Goal: Information Seeking & Learning: Learn about a topic

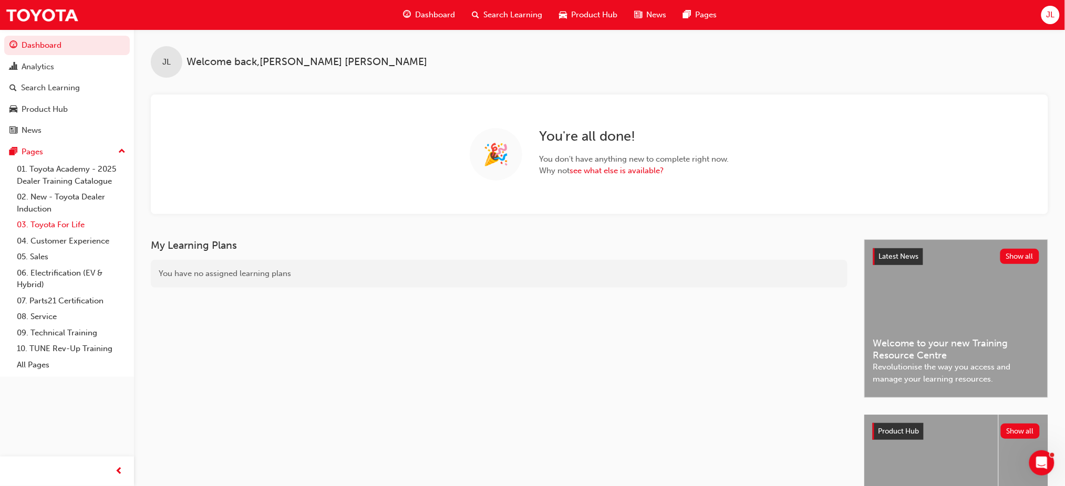
click at [32, 226] on link "03. Toyota For Life" at bounding box center [71, 225] width 117 height 16
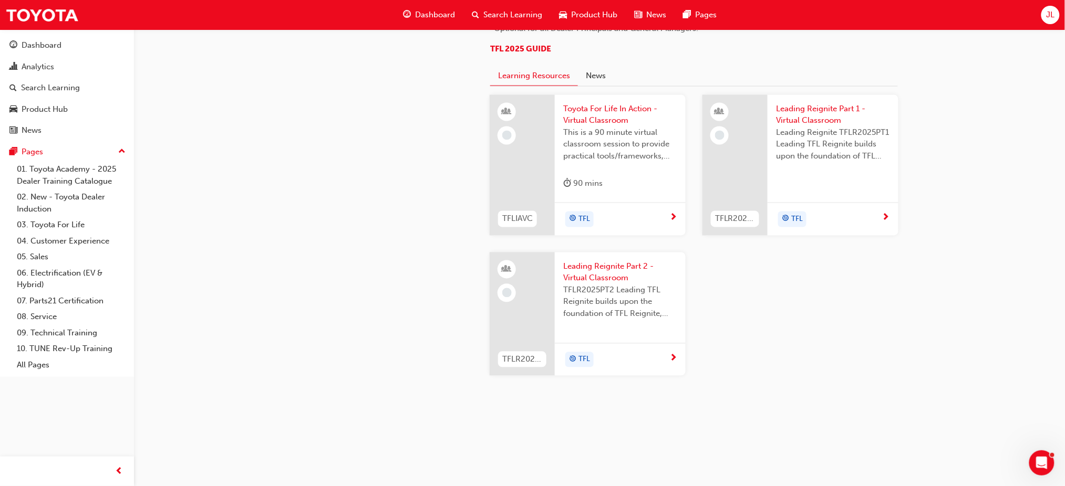
scroll to position [1108, 0]
click at [619, 111] on span "Toyota For Life In Action - Virtual Classroom" at bounding box center [620, 115] width 114 height 24
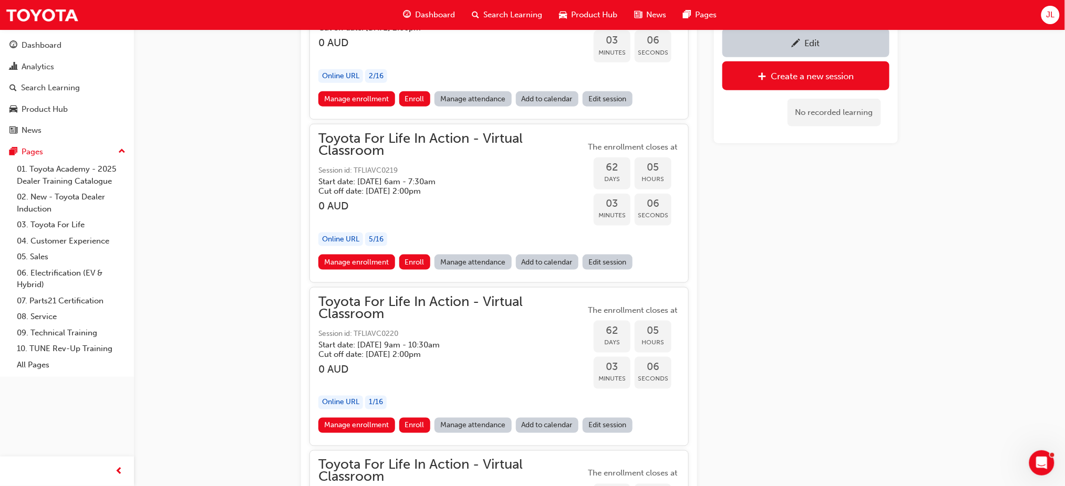
scroll to position [13371, 0]
